Goal: Task Accomplishment & Management: Use online tool/utility

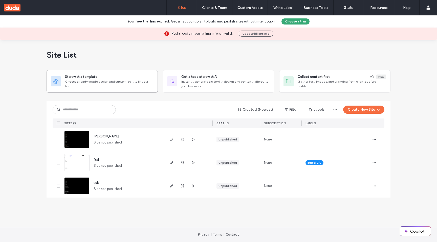
click at [83, 83] on span "Choose a ready-made design and customize it to fit your brand." at bounding box center [109, 83] width 89 height 9
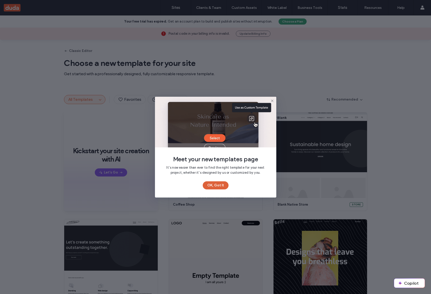
click at [209, 186] on button "OK, Got It" at bounding box center [216, 185] width 26 height 8
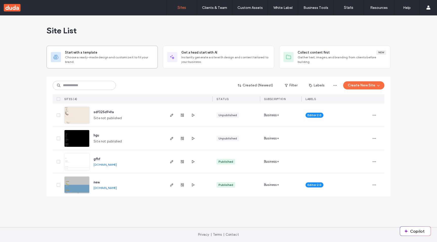
click at [87, 56] on span "Choose a ready-made design and customize it to fit your brand." at bounding box center [109, 59] width 89 height 9
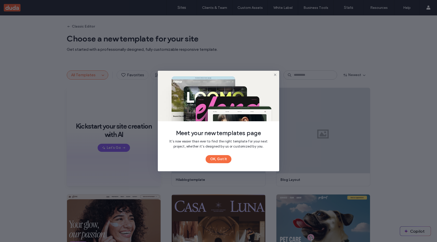
click at [275, 73] on icon at bounding box center [275, 75] width 4 height 4
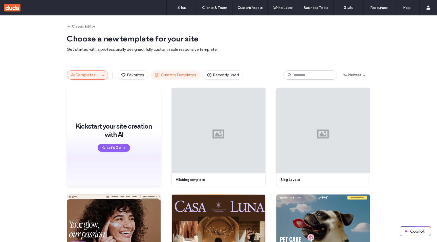
click at [164, 77] on span "Custom Templates" at bounding box center [175, 75] width 41 height 6
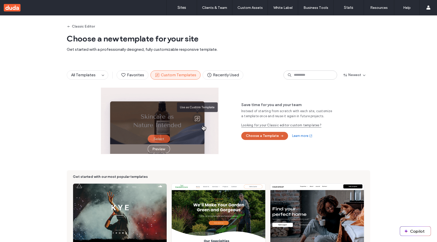
click at [264, 137] on button "Choose a Template" at bounding box center [264, 136] width 47 height 8
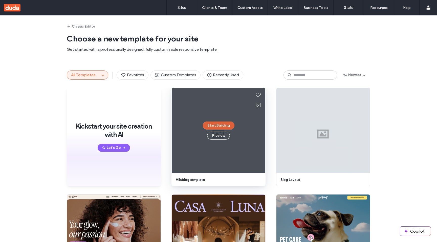
click at [217, 123] on button "Start Building" at bounding box center [219, 126] width 32 height 8
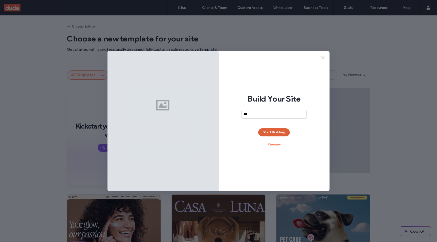
type input "***"
click at [268, 132] on button "Start Building" at bounding box center [274, 133] width 32 height 8
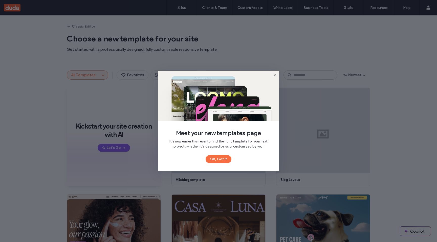
click at [275, 73] on icon at bounding box center [275, 75] width 4 height 4
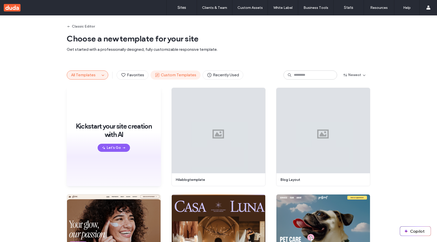
click at [180, 77] on span "Custom Templates" at bounding box center [175, 75] width 41 height 6
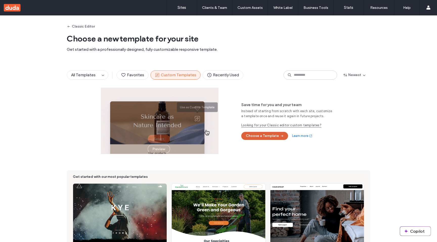
click at [265, 134] on button "Choose a Template" at bounding box center [264, 136] width 47 height 8
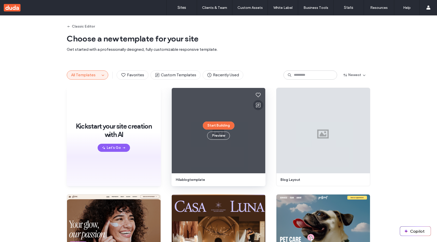
click at [257, 104] on icon at bounding box center [258, 105] width 6 height 6
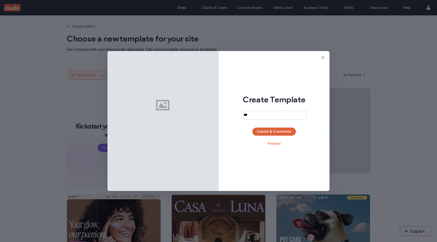
type input "***"
click at [272, 135] on button "Create & Customize" at bounding box center [275, 132] width 44 height 8
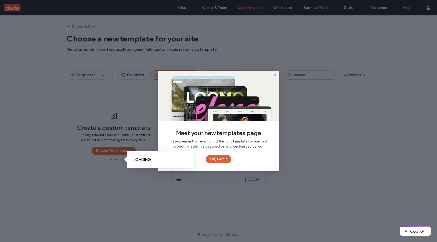
click at [219, 158] on button "OK, Got It" at bounding box center [219, 159] width 26 height 8
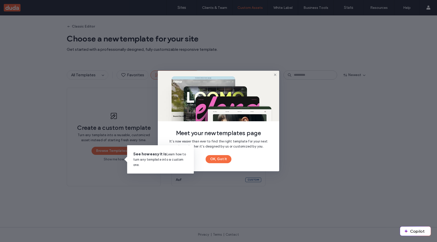
click at [275, 76] on icon at bounding box center [275, 75] width 4 height 4
click at [220, 162] on button "OK, Got It" at bounding box center [219, 159] width 26 height 8
click at [225, 156] on button "OK, Got It" at bounding box center [219, 159] width 26 height 8
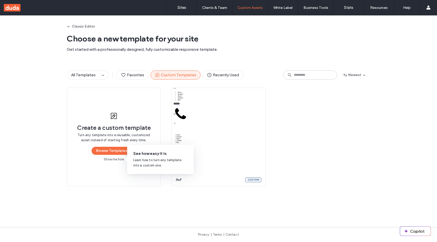
click at [189, 150] on div "See how easy it is Learn how to turn any template into a custom one." at bounding box center [160, 159] width 67 height 29
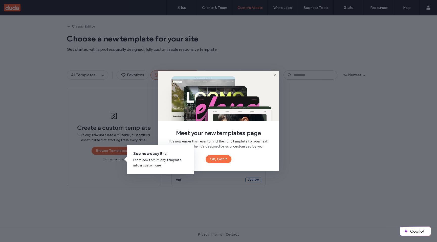
click at [276, 75] on icon at bounding box center [275, 75] width 4 height 4
click at [266, 124] on div "Meet your new templates page It’s now easier than ever to find the right templa…" at bounding box center [218, 121] width 121 height 101
click at [220, 160] on button "OK, Got It" at bounding box center [219, 159] width 26 height 8
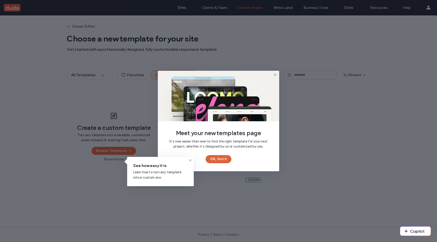
click at [223, 156] on button "OK, Got It" at bounding box center [219, 159] width 26 height 8
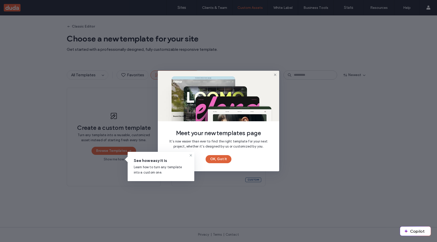
click at [220, 162] on button "OK, Got It" at bounding box center [219, 159] width 26 height 8
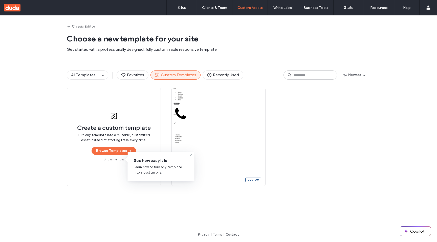
click at [281, 124] on div "Create a custom template Turn any template into a reusable, customized asset in…" at bounding box center [219, 137] width 304 height 99
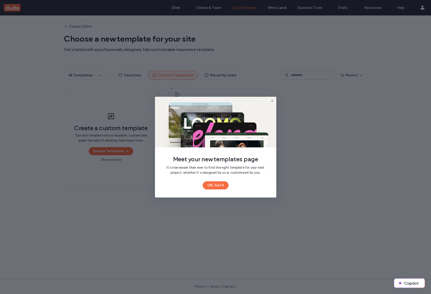
click at [222, 185] on button "OK, Got It" at bounding box center [216, 185] width 26 height 8
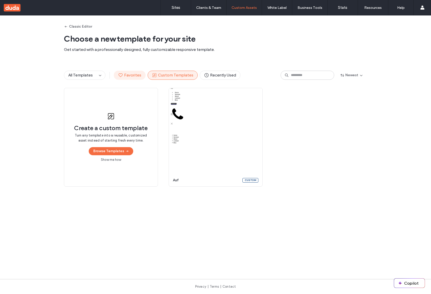
click at [131, 71] on button "Favorites" at bounding box center [130, 75] width 32 height 9
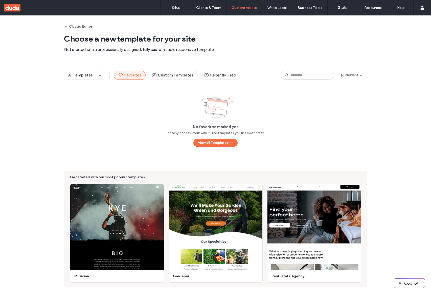
click at [165, 70] on div "All Templates Favorites Custom Templates Recently Used Newest" at bounding box center [216, 74] width 304 height 25
click at [221, 75] on span "Recently Used" at bounding box center [220, 75] width 32 height 6
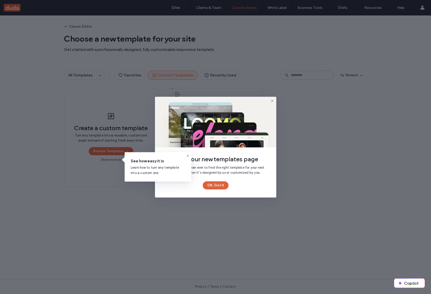
click at [218, 181] on button "OK, Got It" at bounding box center [216, 185] width 26 height 8
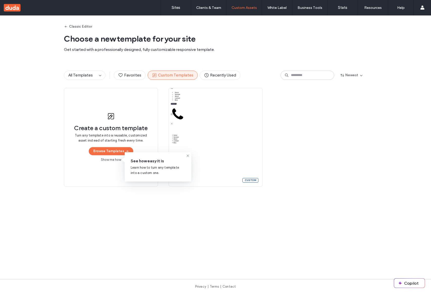
click at [334, 158] on div "Create a custom template Turn any template into a reusable, customized asset in…" at bounding box center [216, 137] width 304 height 99
click at [208, 77] on span "Recently Used" at bounding box center [220, 75] width 32 height 6
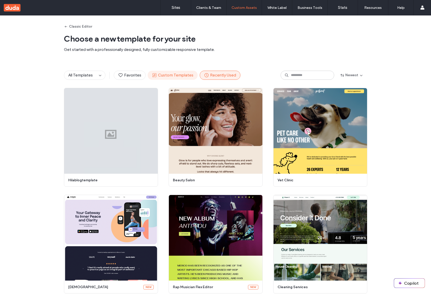
click at [173, 77] on span "Custom Templates" at bounding box center [172, 75] width 41 height 6
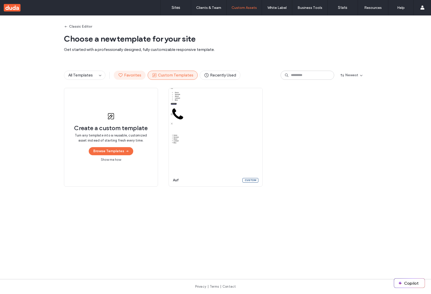
click at [131, 77] on span "Favorites" at bounding box center [129, 75] width 23 height 6
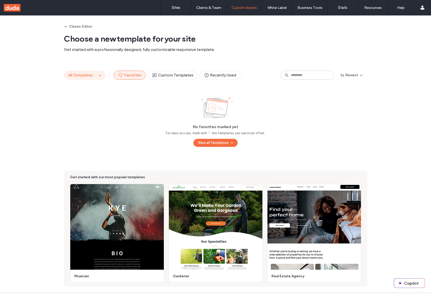
click at [78, 72] on button "All Templates" at bounding box center [80, 75] width 33 height 9
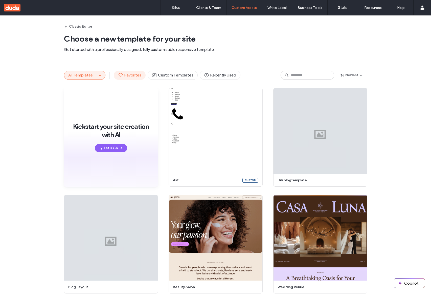
click at [130, 72] on button "Favorites" at bounding box center [130, 75] width 32 height 9
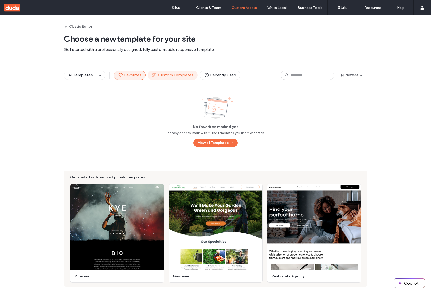
click at [170, 72] on span "Custom Templates" at bounding box center [172, 75] width 41 height 6
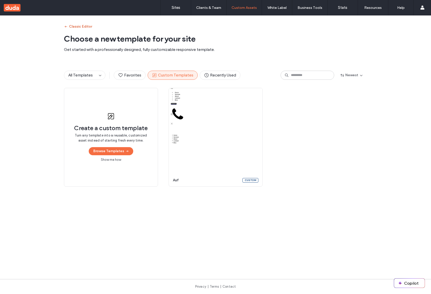
click at [78, 24] on button "Classic Editor" at bounding box center [78, 27] width 28 height 8
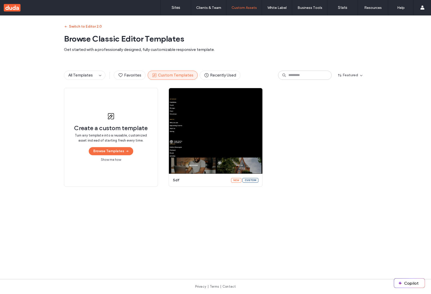
click at [88, 25] on button "Switch to Editor 2.0" at bounding box center [83, 27] width 38 height 8
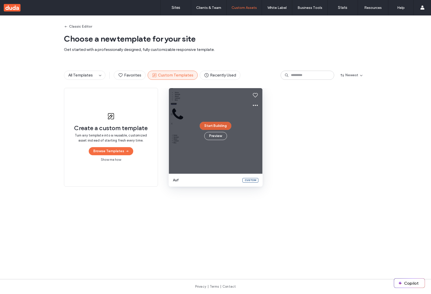
click at [221, 128] on button "Start Building" at bounding box center [216, 126] width 32 height 8
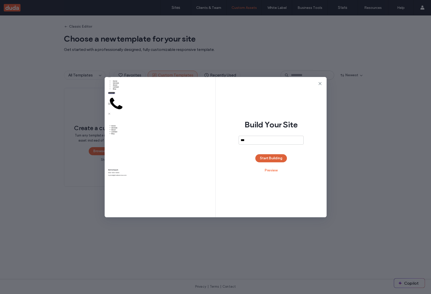
type input "***"
click at [274, 155] on button "Start Building" at bounding box center [272, 158] width 32 height 8
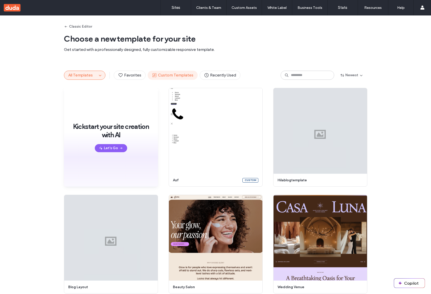
click at [178, 76] on span "Custom Templates" at bounding box center [172, 75] width 41 height 6
click at [165, 79] on button "Custom Templates" at bounding box center [173, 75] width 50 height 9
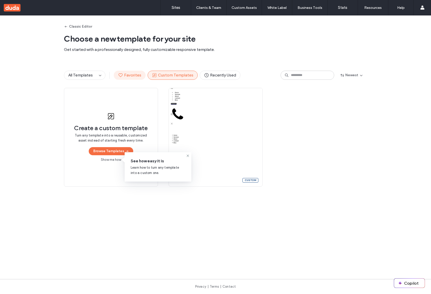
click at [123, 71] on button "Favorites" at bounding box center [130, 75] width 32 height 9
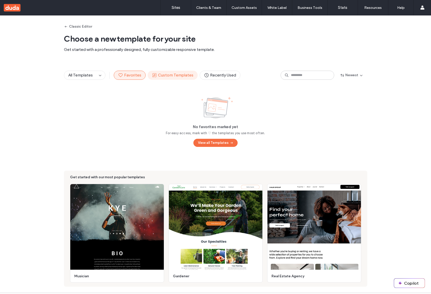
click at [188, 73] on span "Custom Templates" at bounding box center [172, 75] width 41 height 6
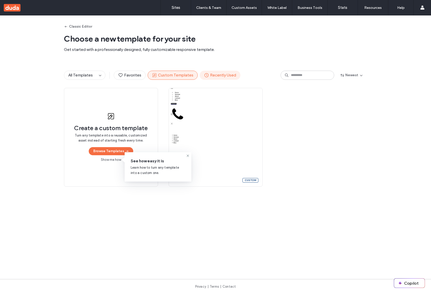
click at [211, 75] on span "Recently Used" at bounding box center [220, 75] width 32 height 6
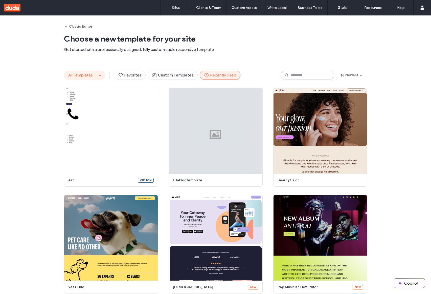
click at [93, 73] on button "All Templates" at bounding box center [80, 75] width 33 height 9
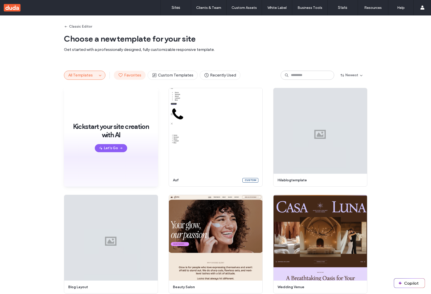
click at [123, 74] on span "Favorites" at bounding box center [129, 75] width 23 height 6
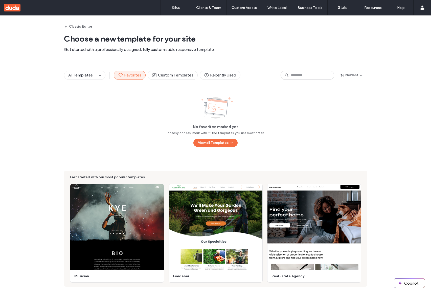
click at [174, 82] on div "All Templates Favorites Custom Templates Recently Used Newest" at bounding box center [216, 74] width 304 height 25
click at [174, 77] on span "Custom Templates" at bounding box center [172, 75] width 41 height 6
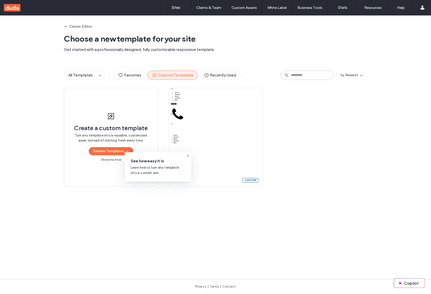
click at [300, 143] on div "Create a custom template Turn any template into a reusable, customized asset in…" at bounding box center [216, 137] width 304 height 99
click at [134, 79] on button "Favorites" at bounding box center [130, 75] width 32 height 9
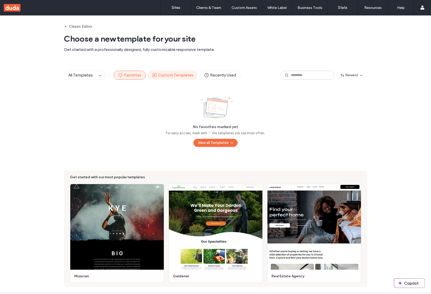
click at [164, 73] on span "Custom Templates" at bounding box center [172, 75] width 41 height 6
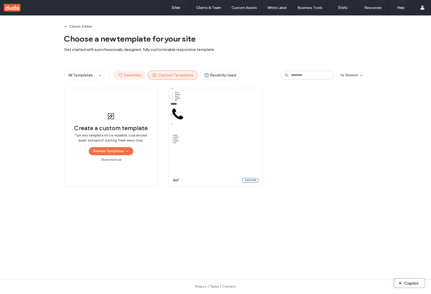
click at [124, 77] on span "Favorites" at bounding box center [129, 75] width 23 height 6
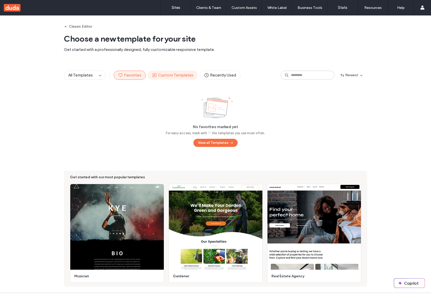
click at [161, 77] on span "Custom Templates" at bounding box center [172, 75] width 41 height 6
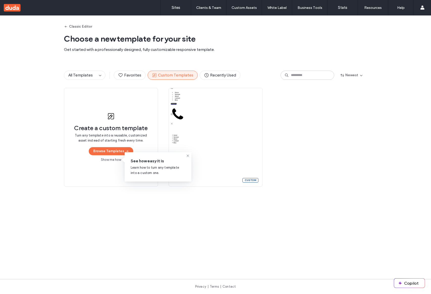
click at [110, 159] on link "Show me how" at bounding box center [111, 159] width 20 height 5
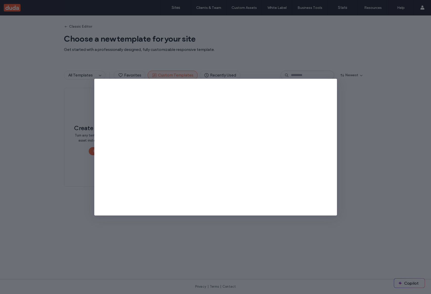
click at [356, 106] on div at bounding box center [215, 147] width 431 height 294
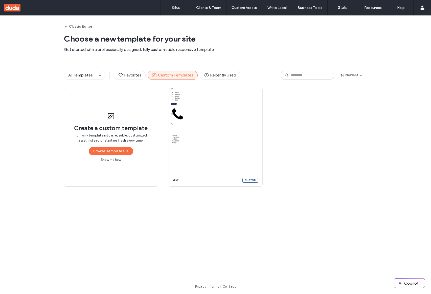
click at [302, 115] on div "Create a custom template Turn any template into a reusable, customized asset in…" at bounding box center [216, 137] width 304 height 99
click at [132, 77] on span "Favorites" at bounding box center [129, 75] width 23 height 6
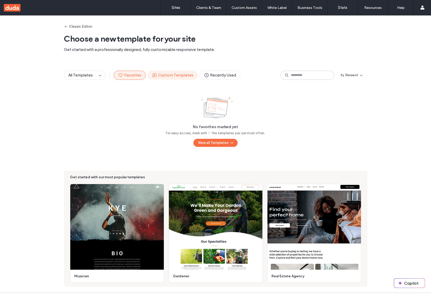
click at [183, 79] on button "Custom Templates" at bounding box center [173, 75] width 50 height 9
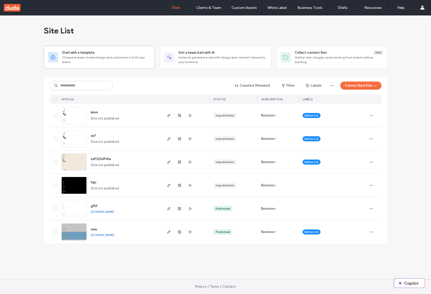
click at [95, 53] on div "Start with a template" at bounding box center [106, 52] width 89 height 5
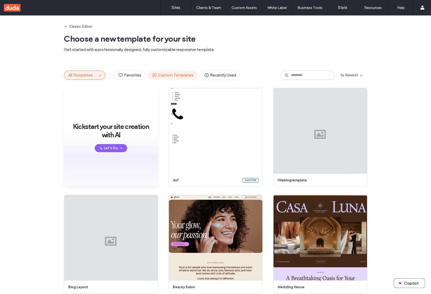
click at [160, 76] on span "Custom Templates" at bounding box center [172, 75] width 41 height 6
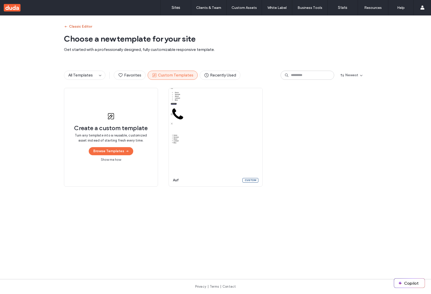
click at [78, 25] on button "Classic Editor" at bounding box center [78, 27] width 28 height 8
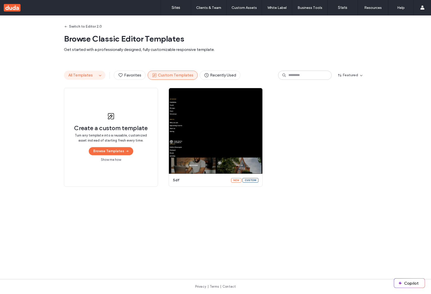
click at [84, 73] on span "All Templates" at bounding box center [80, 75] width 25 height 5
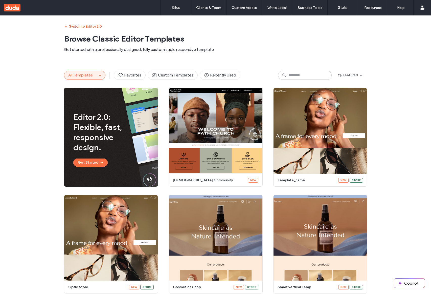
click at [82, 24] on button "Switch to Editor 2.0" at bounding box center [83, 27] width 38 height 8
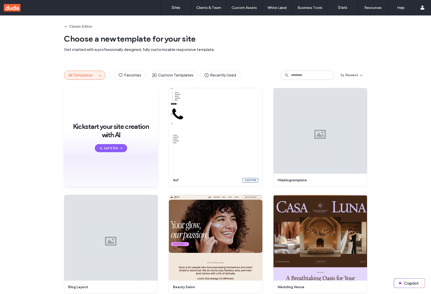
click at [350, 57] on div "Classic Editor Choose a new template for your site Get started with a professio…" at bounding box center [216, 38] width 304 height 47
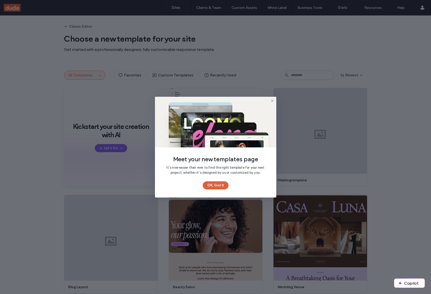
click at [216, 186] on button "OK, Got It" at bounding box center [216, 185] width 26 height 8
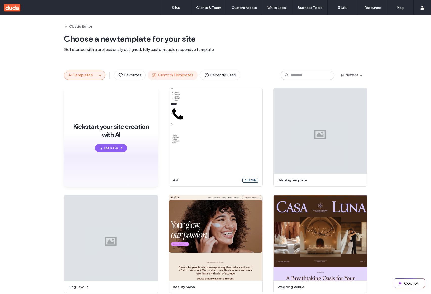
click at [178, 73] on span "Custom Templates" at bounding box center [172, 75] width 41 height 6
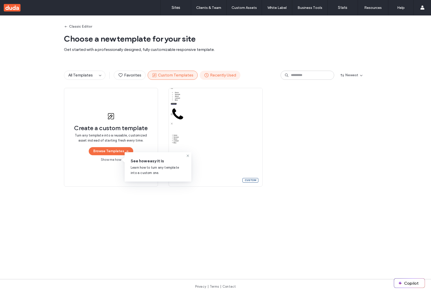
click at [217, 73] on span "Recently Used" at bounding box center [220, 75] width 32 height 6
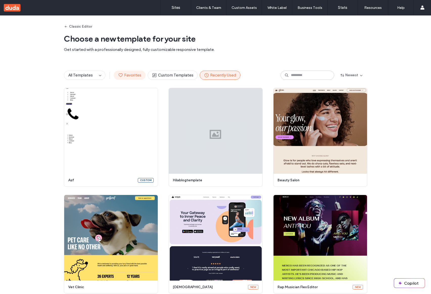
click at [132, 76] on span "Favorites" at bounding box center [129, 75] width 23 height 6
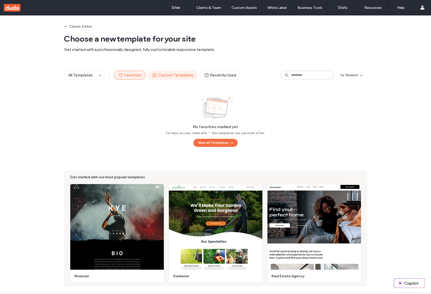
click at [176, 79] on button "Custom Templates" at bounding box center [173, 75] width 50 height 9
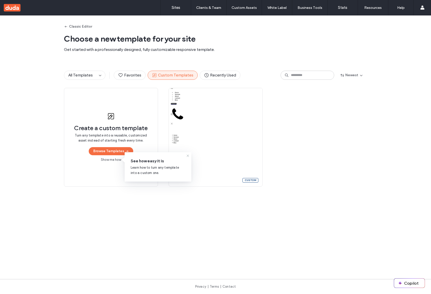
click at [188, 156] on icon at bounding box center [188, 156] width 4 height 4
click at [207, 74] on span "Recently Used" at bounding box center [220, 75] width 32 height 6
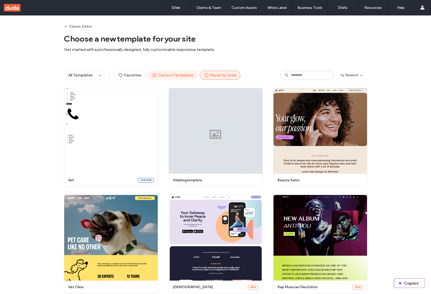
click at [174, 74] on span "Custom Templates" at bounding box center [172, 75] width 41 height 6
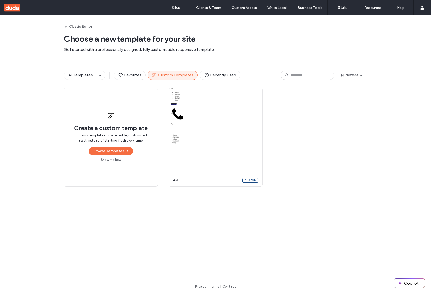
drag, startPoint x: 133, startPoint y: 76, endPoint x: 112, endPoint y: 76, distance: 21.8
click at [131, 76] on span "Favorites" at bounding box center [129, 75] width 23 height 6
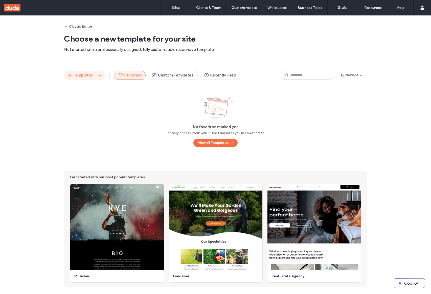
click at [92, 75] on button "All Templates" at bounding box center [80, 75] width 33 height 9
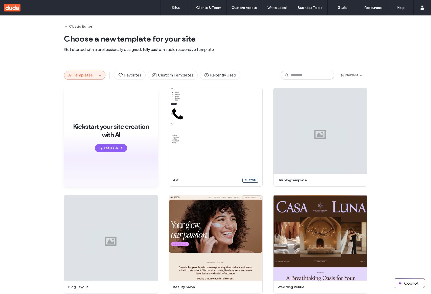
click at [102, 74] on div "All Templates" at bounding box center [84, 75] width 41 height 9
click at [296, 74] on input at bounding box center [308, 75] width 54 height 9
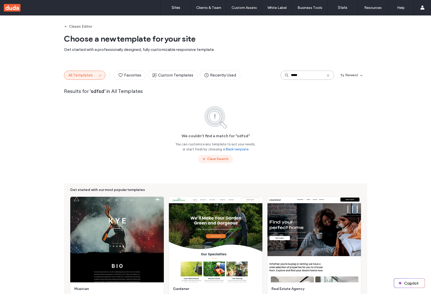
type input "*****"
click at [210, 159] on button "Clear Search" at bounding box center [215, 159] width 35 height 8
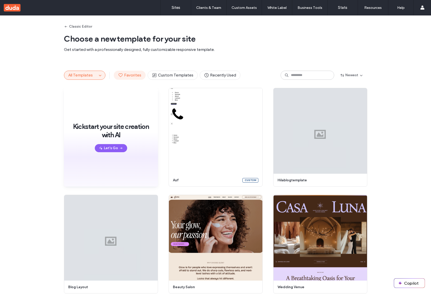
click at [141, 73] on button "Favorites" at bounding box center [130, 75] width 32 height 9
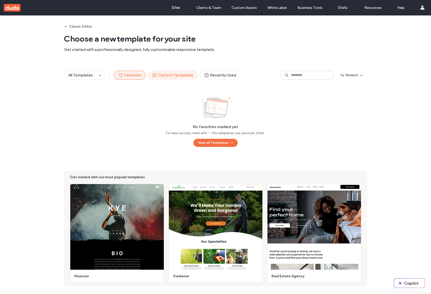
click at [165, 73] on span "Custom Templates" at bounding box center [172, 75] width 41 height 6
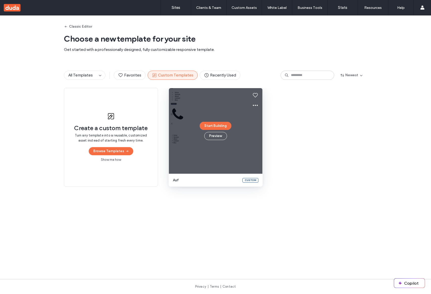
click at [201, 108] on div "Start Building Preview" at bounding box center [216, 131] width 94 height 86
click at [206, 120] on div "Start Building Preview" at bounding box center [216, 131] width 94 height 86
click at [212, 134] on button "Preview" at bounding box center [215, 136] width 23 height 8
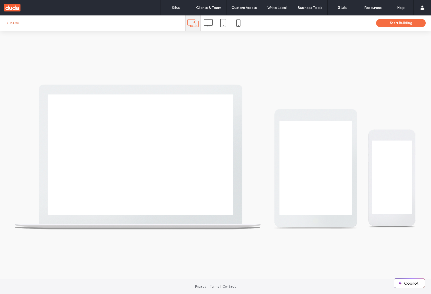
click at [14, 25] on button "BACK" at bounding box center [12, 23] width 13 height 6
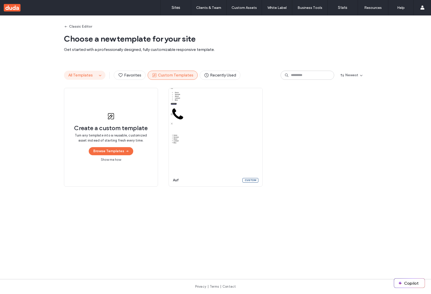
click at [89, 73] on span "All Templates" at bounding box center [80, 75] width 25 height 5
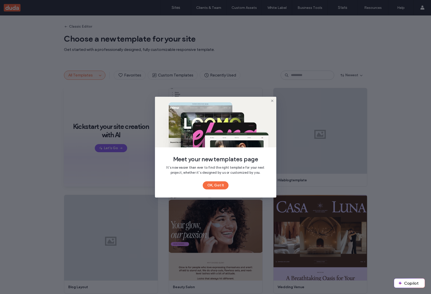
click at [310, 141] on div "Meet your new templates page It’s now easier than ever to find the right templa…" at bounding box center [215, 147] width 431 height 294
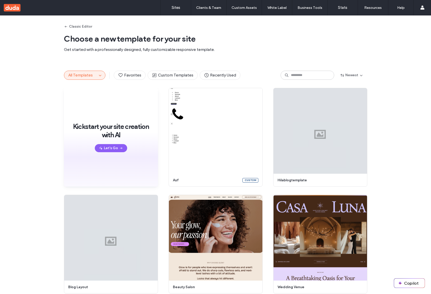
click at [237, 69] on div "All Templates Favorites Custom Templates Recently Used Newest" at bounding box center [216, 74] width 304 height 25
click at [235, 70] on div "All Templates Favorites Custom Templates Recently Used Newest" at bounding box center [216, 74] width 304 height 25
click at [235, 75] on button "Recently Used" at bounding box center [220, 75] width 41 height 9
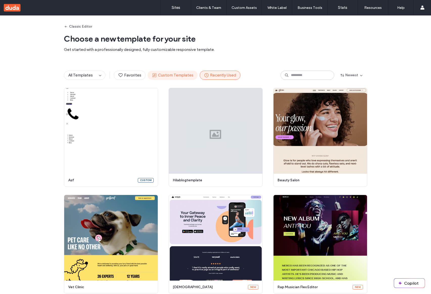
click at [185, 76] on span "Custom Templates" at bounding box center [172, 75] width 41 height 6
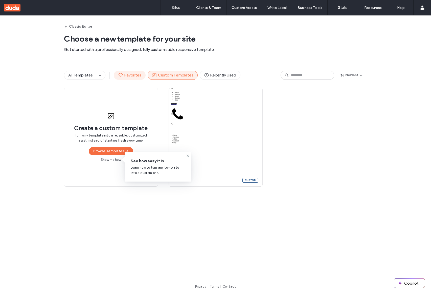
click at [133, 75] on span "Favorites" at bounding box center [129, 75] width 23 height 6
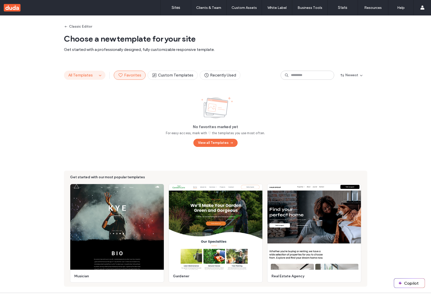
click at [89, 76] on span "All Templates" at bounding box center [80, 75] width 25 height 5
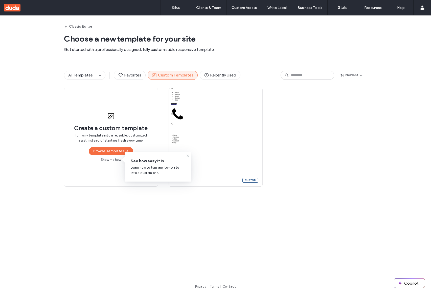
click at [187, 157] on icon at bounding box center [188, 156] width 4 height 4
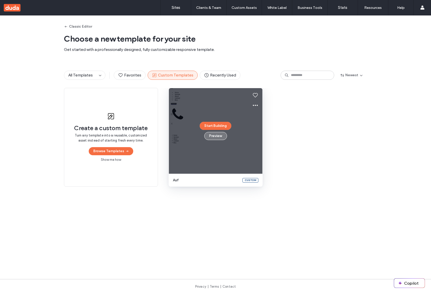
click at [220, 138] on button "Preview" at bounding box center [215, 136] width 23 height 8
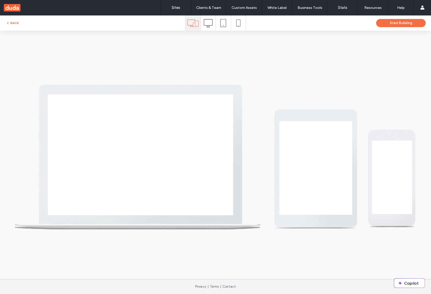
click at [13, 20] on button "BACK" at bounding box center [12, 23] width 13 height 6
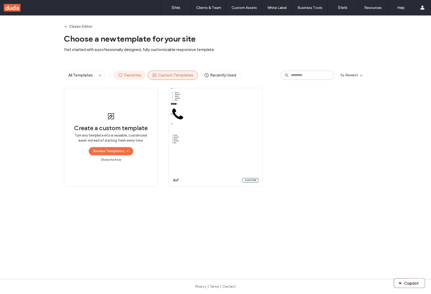
click at [127, 72] on span "Favorites" at bounding box center [129, 75] width 23 height 6
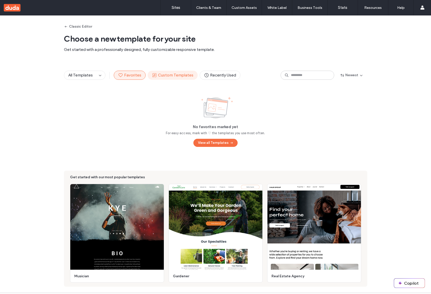
click at [162, 75] on span "Custom Templates" at bounding box center [172, 75] width 41 height 6
